Goal: Complete application form

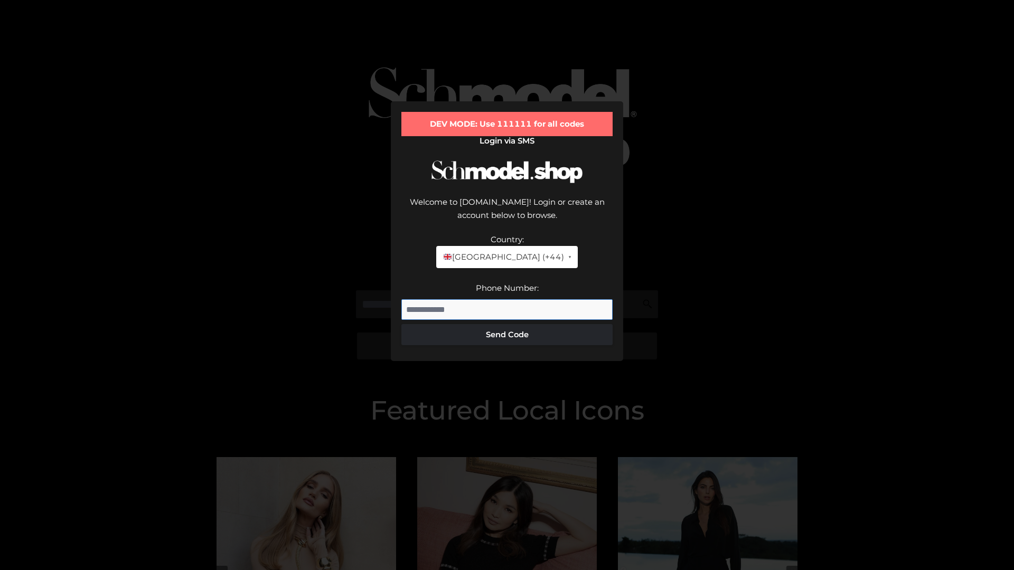
click at [507, 299] on input "Phone Number:" at bounding box center [506, 309] width 211 height 21
type input "**********"
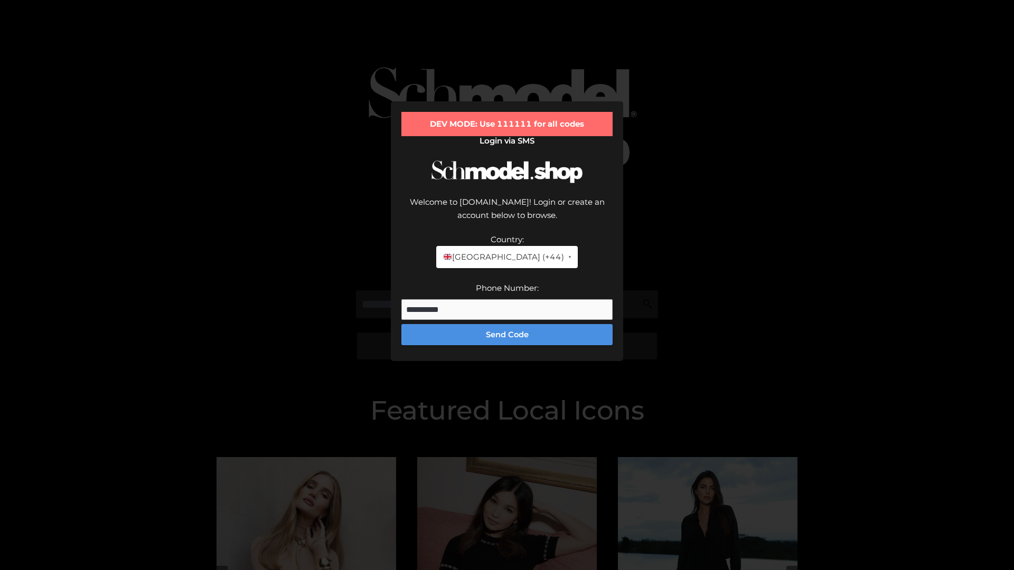
click at [507, 324] on button "Send Code" at bounding box center [506, 334] width 211 height 21
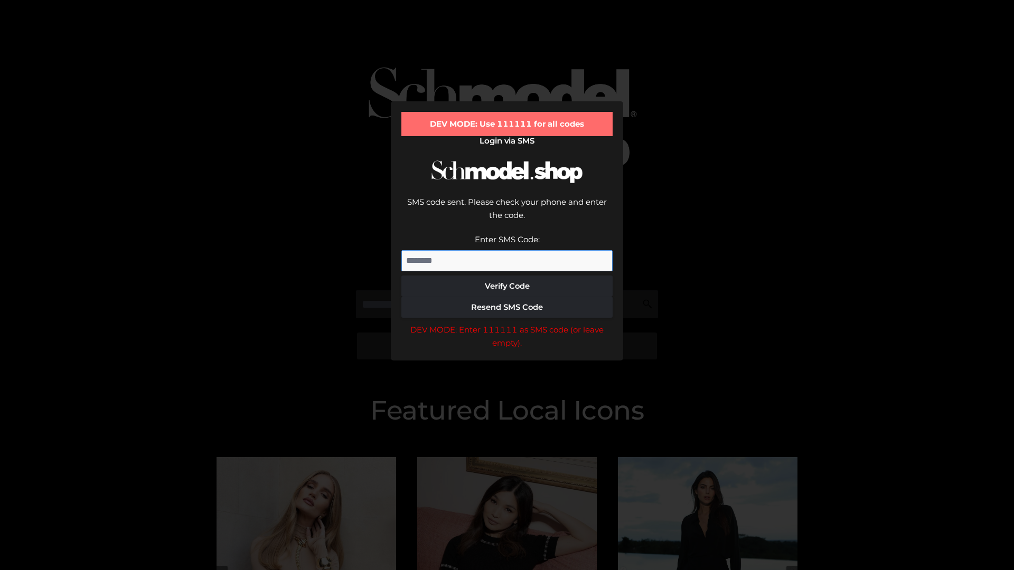
click at [507, 250] on input "Enter SMS Code:" at bounding box center [506, 260] width 211 height 21
type input "******"
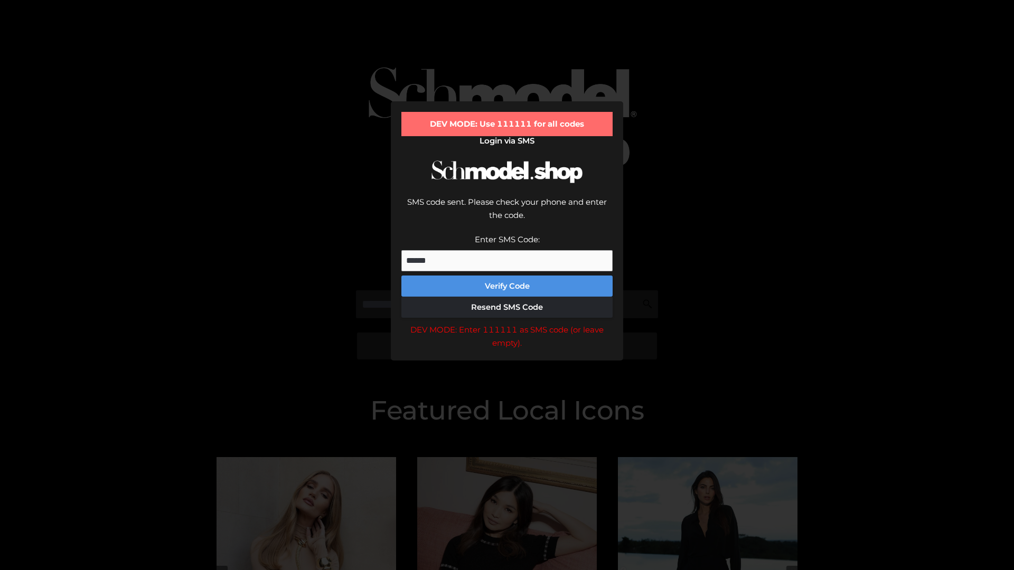
click at [507, 276] on button "Verify Code" at bounding box center [506, 286] width 211 height 21
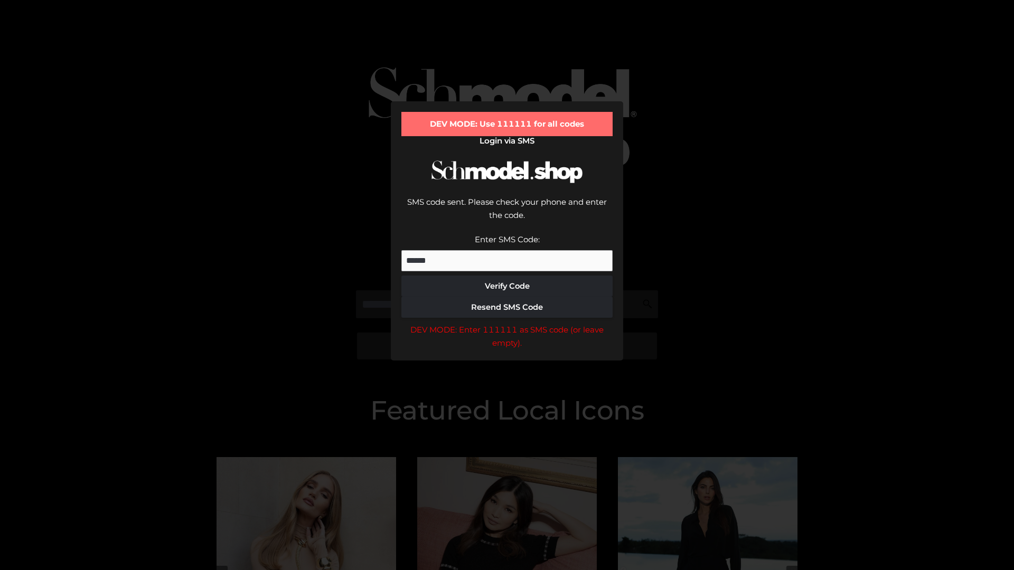
click at [507, 323] on div "DEV MODE: Enter 111111 as SMS code (or leave empty)." at bounding box center [506, 336] width 211 height 27
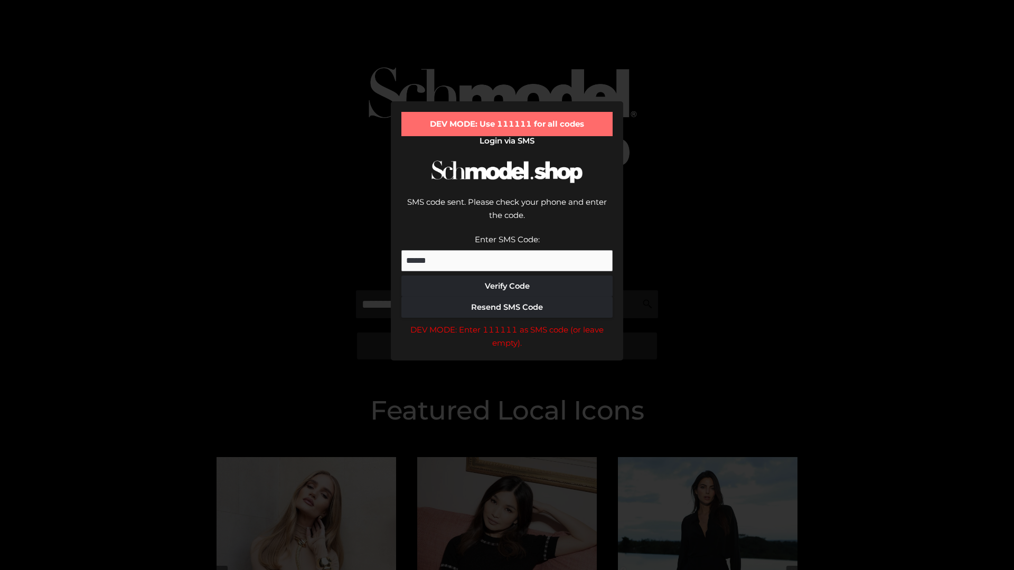
click at [507, 323] on div "DEV MODE: Enter 111111 as SMS code (or leave empty)." at bounding box center [506, 336] width 211 height 27
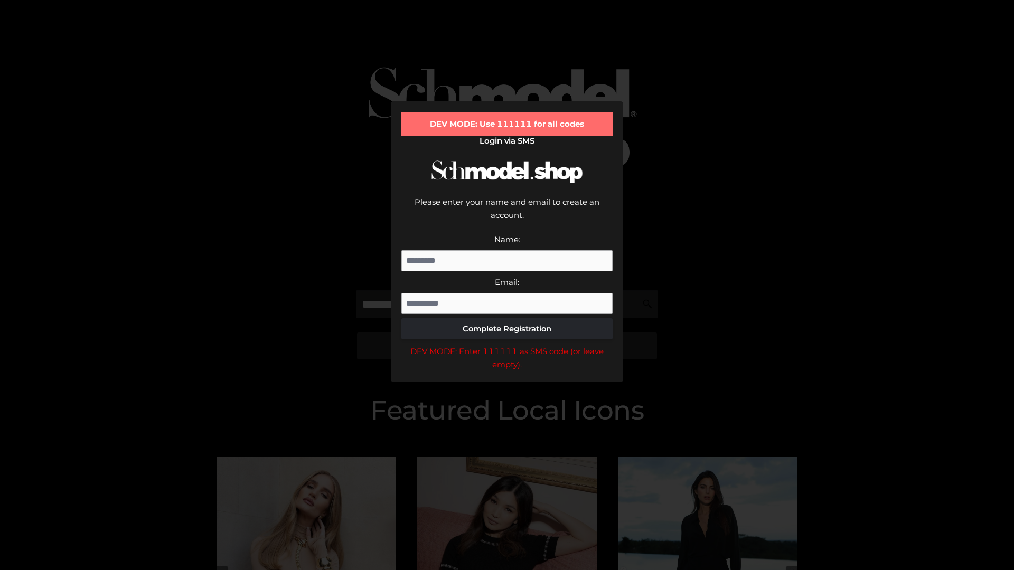
click at [507, 345] on div "DEV MODE: Enter 111111 as SMS code (or leave empty)." at bounding box center [506, 358] width 211 height 27
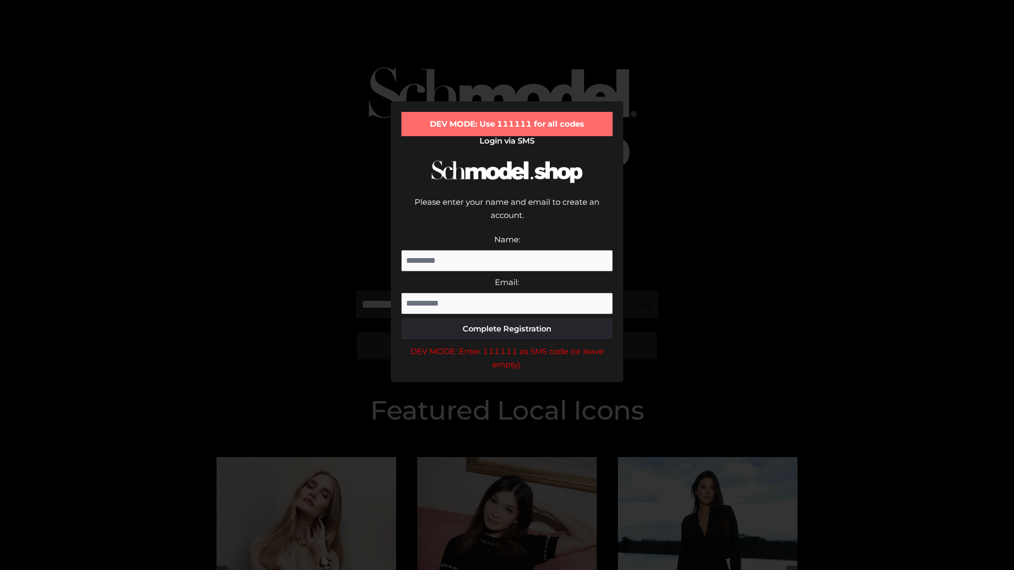
click at [507, 345] on div "DEV MODE: Enter 111111 as SMS code (or leave empty)." at bounding box center [506, 358] width 211 height 27
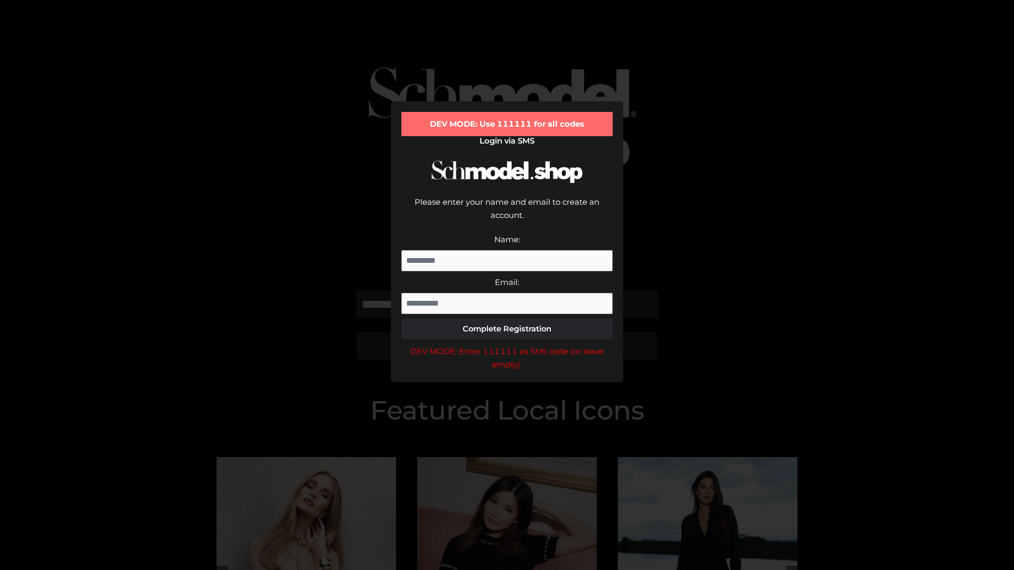
click at [507, 345] on div "DEV MODE: Enter 111111 as SMS code (or leave empty)." at bounding box center [506, 358] width 211 height 27
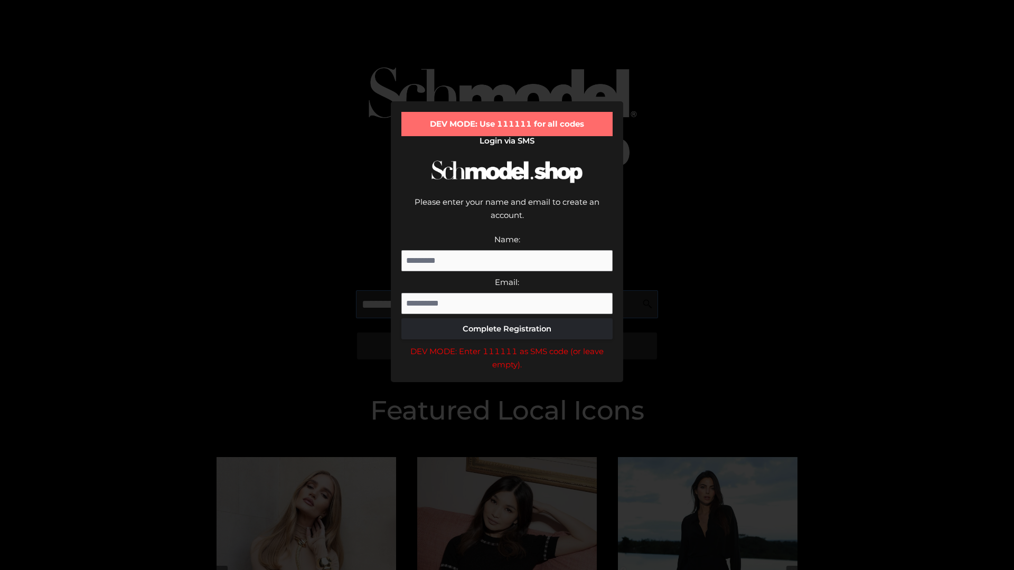
scroll to position [0, 16]
click at [507, 345] on div "DEV MODE: Enter 111111 as SMS code (or leave empty)." at bounding box center [506, 358] width 211 height 27
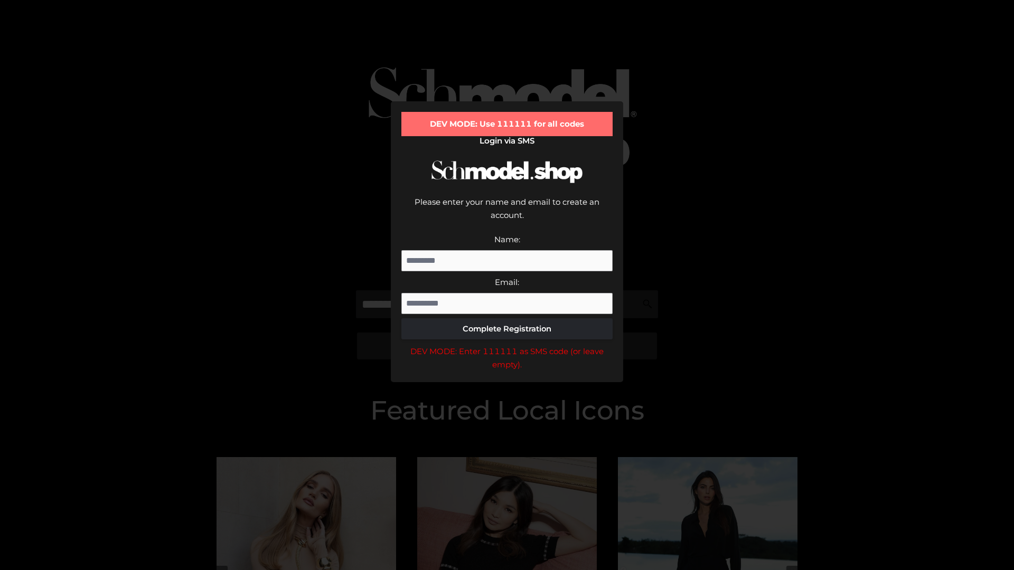
click at [507, 345] on div "DEV MODE: Enter 111111 as SMS code (or leave empty)." at bounding box center [506, 358] width 211 height 27
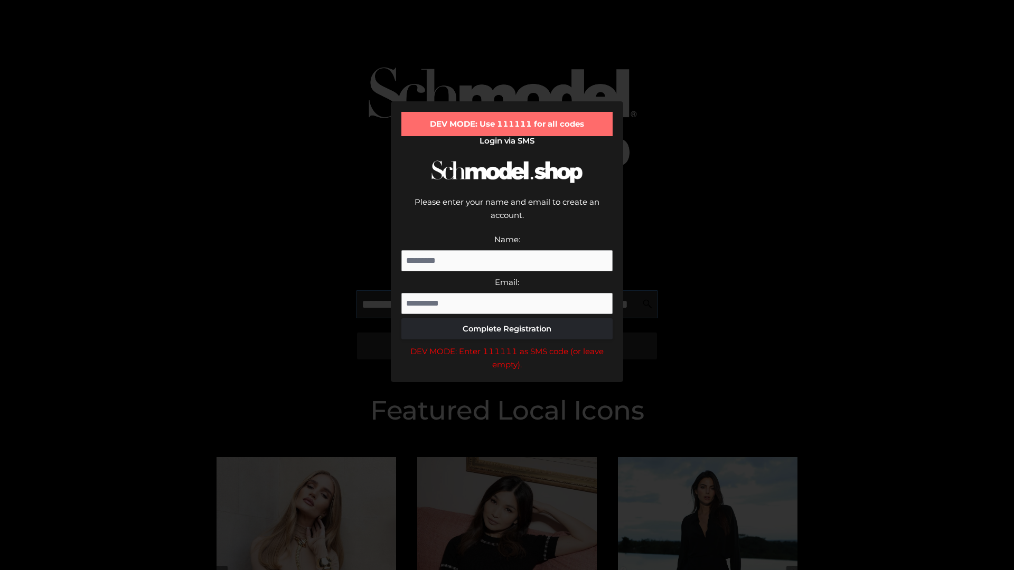
scroll to position [0, 77]
click at [507, 345] on div "DEV MODE: Enter 111111 as SMS code (or leave empty)." at bounding box center [506, 358] width 211 height 27
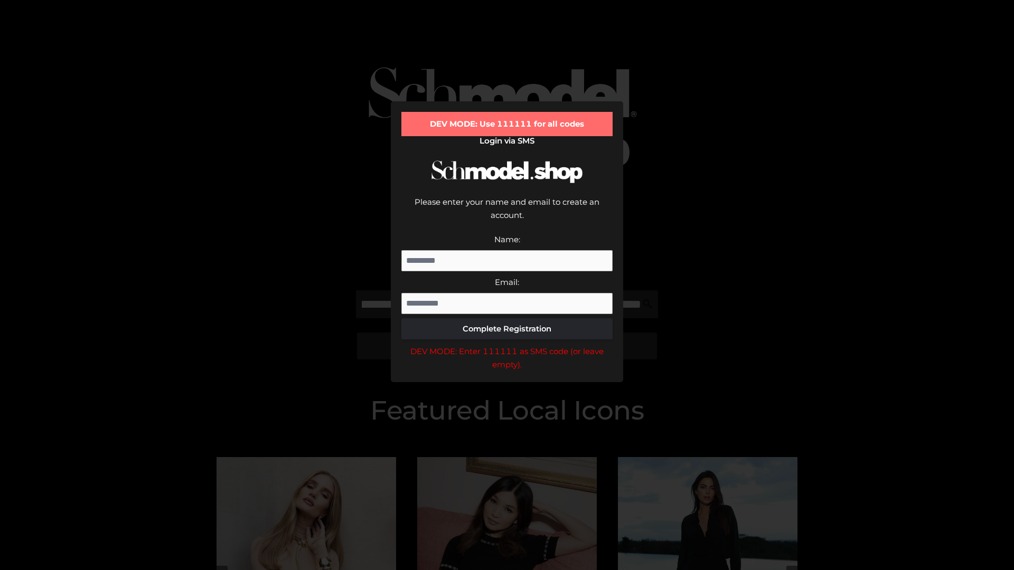
click at [507, 345] on div "DEV MODE: Enter 111111 as SMS code (or leave empty)." at bounding box center [506, 358] width 211 height 27
type input "**********"
